Goal: Task Accomplishment & Management: Use online tool/utility

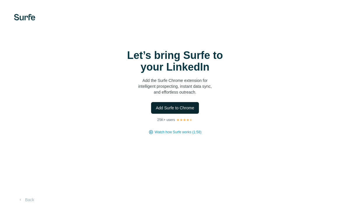
click at [179, 109] on span "Add Surfe to Chrome" at bounding box center [175, 108] width 39 height 6
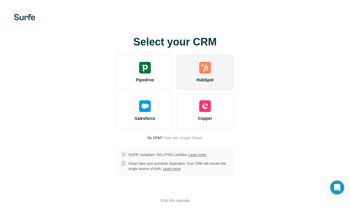
click at [201, 81] on span "HubSpot" at bounding box center [205, 80] width 17 height 6
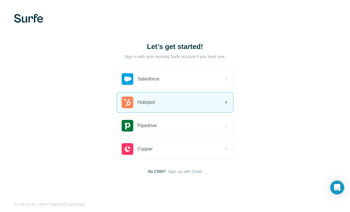
click at [160, 106] on div "Hubspot" at bounding box center [175, 103] width 116 height 20
click at [167, 103] on div "Hubspot" at bounding box center [175, 103] width 116 height 20
click at [162, 104] on div "Hubspot" at bounding box center [175, 103] width 116 height 20
